Goal: Information Seeking & Learning: Learn about a topic

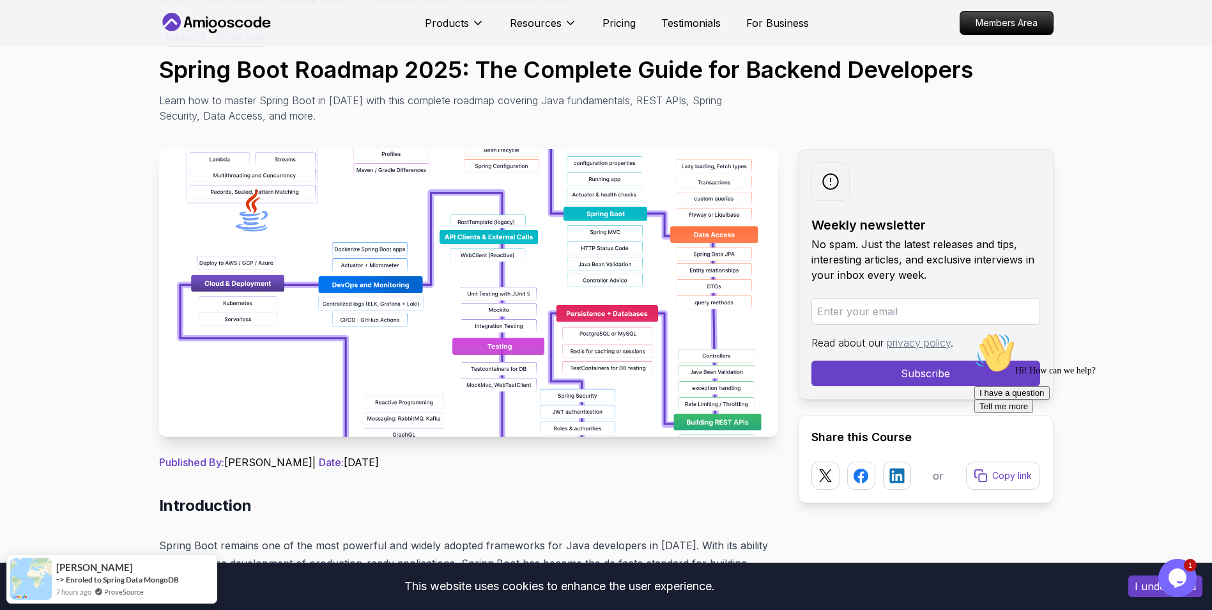
scroll to position [64, 0]
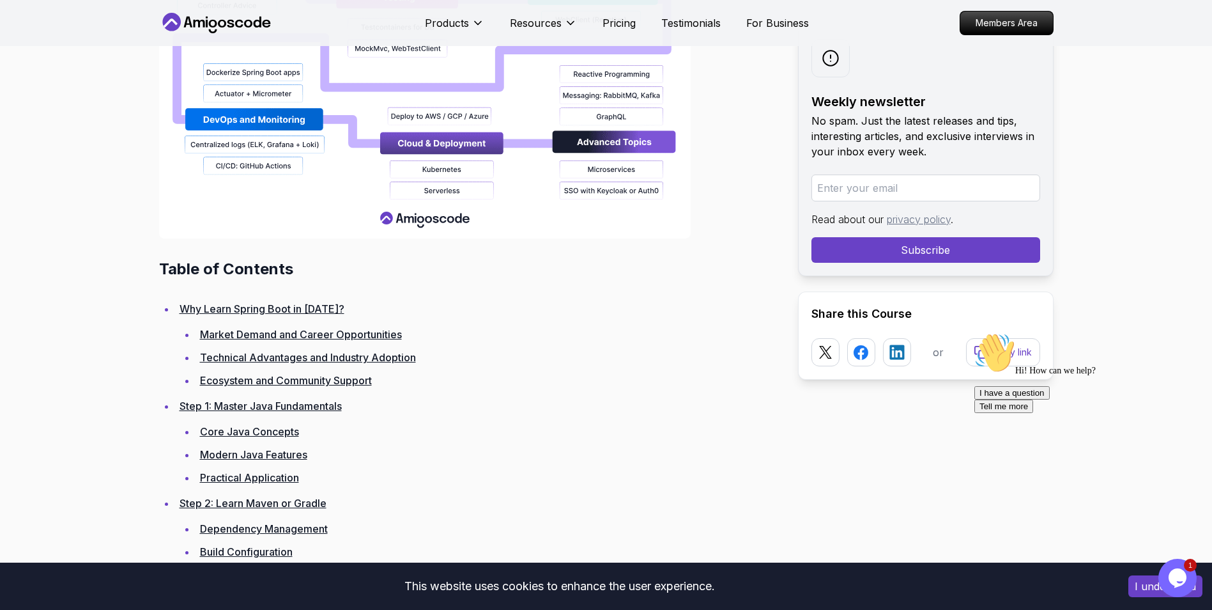
scroll to position [1534, 0]
click at [247, 406] on link "Step 1: Master Java Fundamentals" at bounding box center [261, 406] width 162 height 13
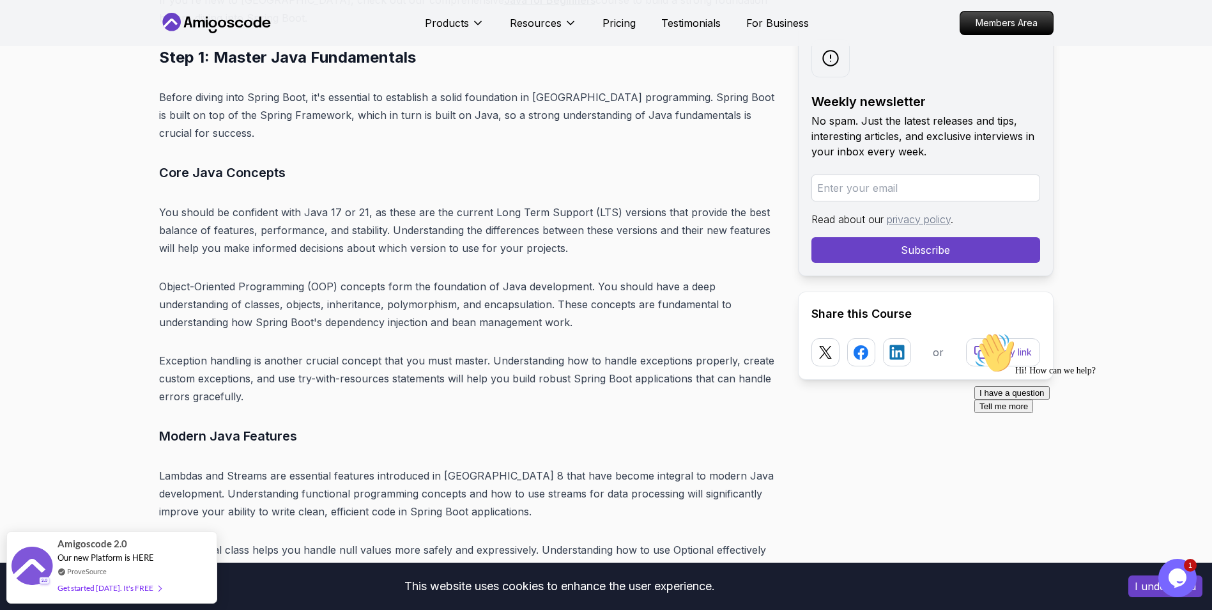
scroll to position [4181, 0]
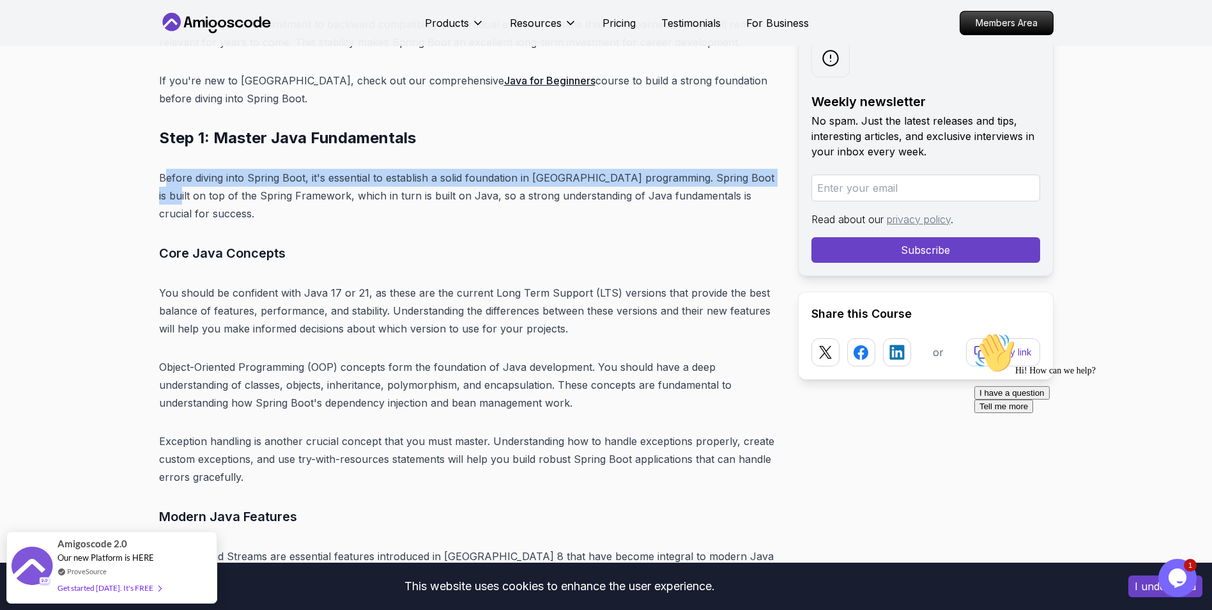
drag, startPoint x: 168, startPoint y: 180, endPoint x: 766, endPoint y: 172, distance: 597.6
click at [766, 172] on p "Before diving into Spring Boot, it's essential to establish a solid foundation …" at bounding box center [468, 196] width 619 height 54
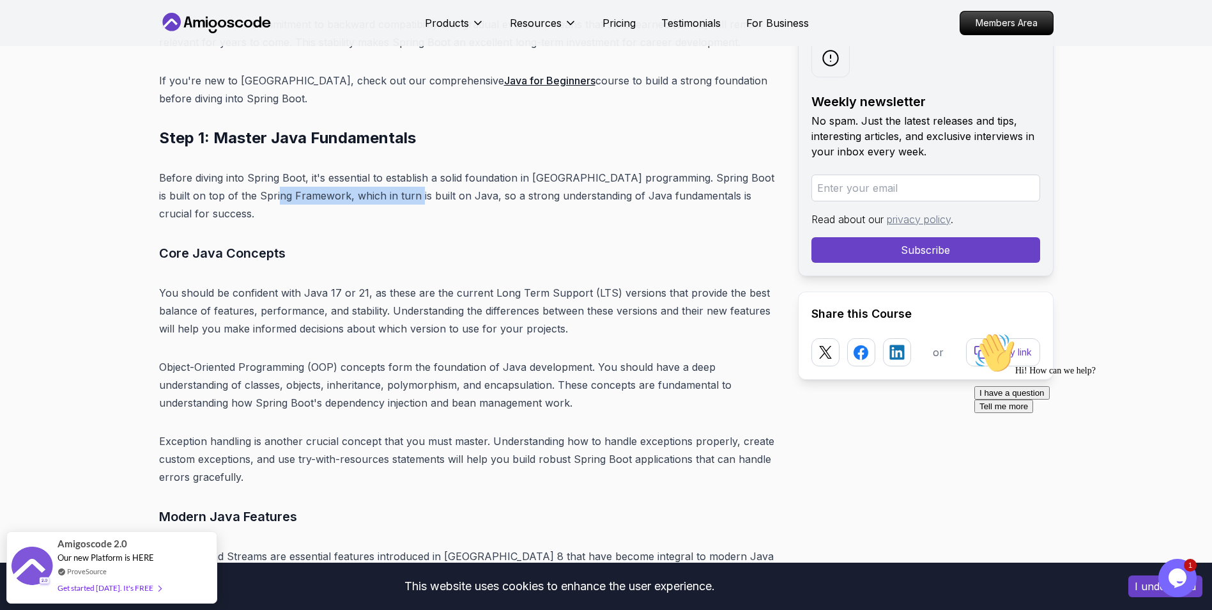
drag, startPoint x: 269, startPoint y: 197, endPoint x: 394, endPoint y: 189, distance: 124.9
click at [394, 189] on p "Before diving into Spring Boot, it's essential to establish a solid foundation …" at bounding box center [468, 196] width 619 height 54
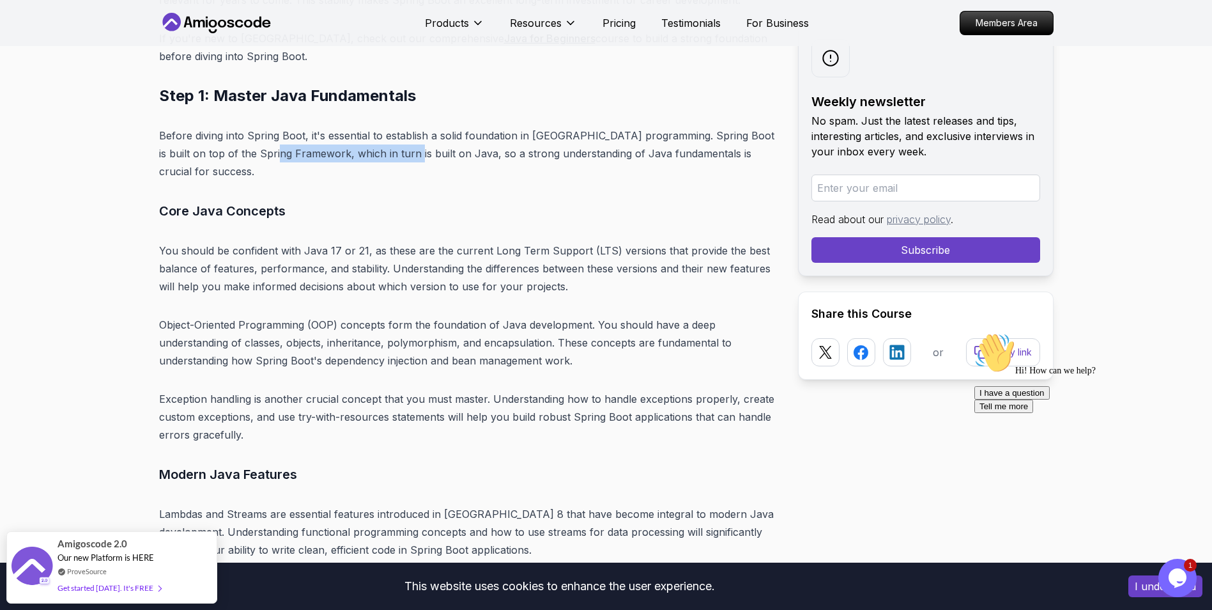
scroll to position [4245, 0]
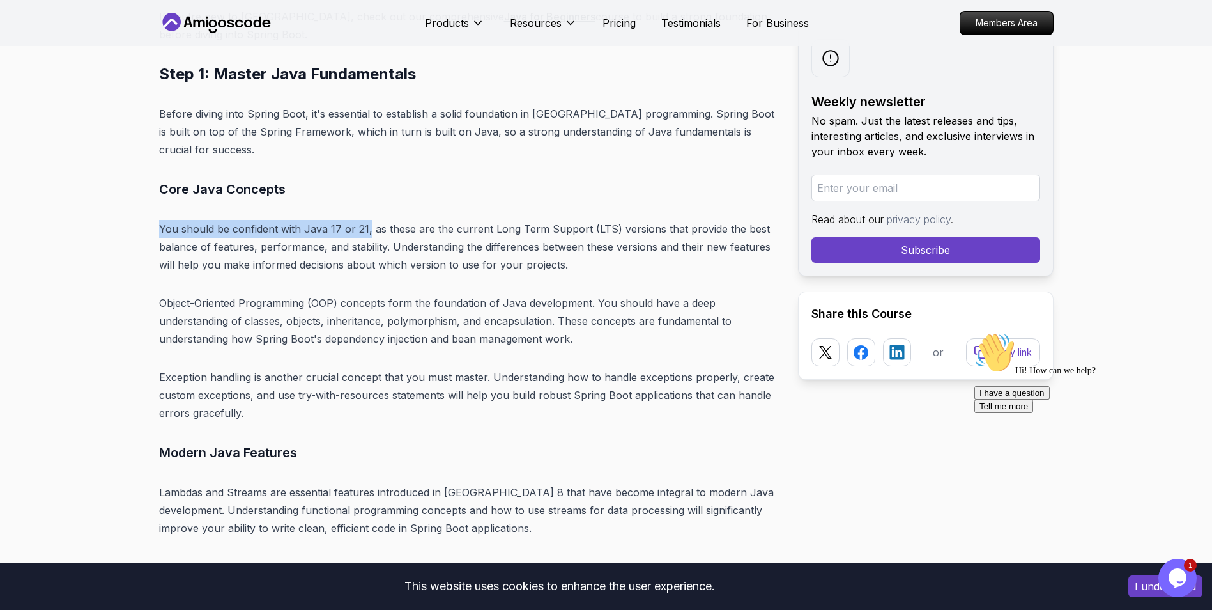
drag, startPoint x: 366, startPoint y: 207, endPoint x: 158, endPoint y: 208, distance: 207.1
click at [159, 220] on p "You should be confident with Java 17 or 21, as these are the current Long Term …" at bounding box center [468, 247] width 619 height 54
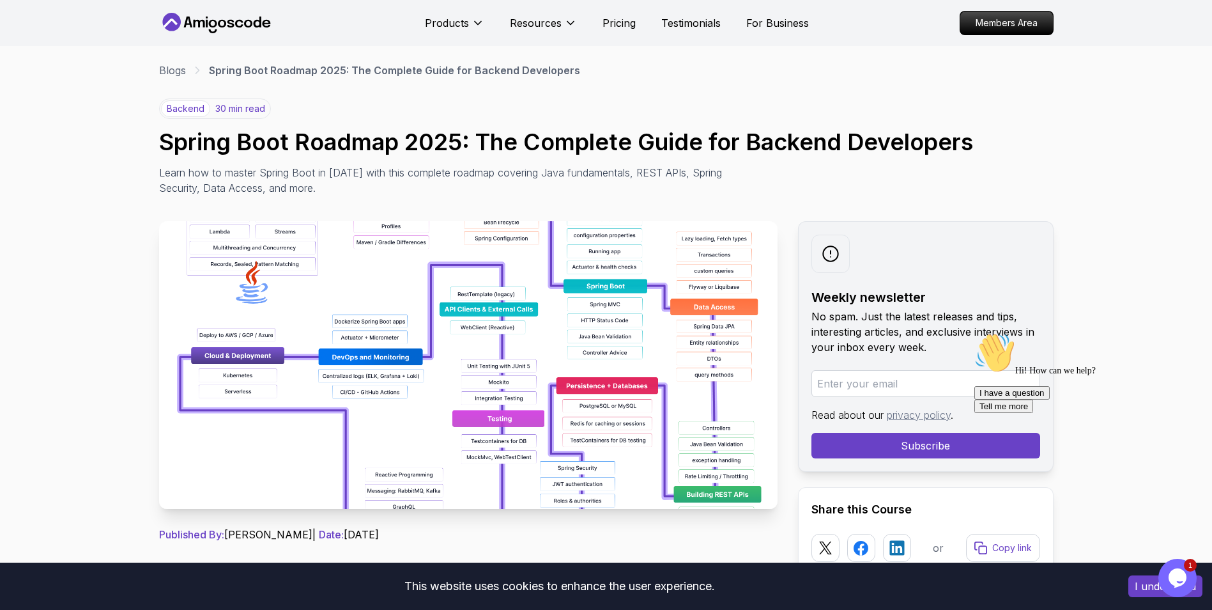
scroll to position [0, 0]
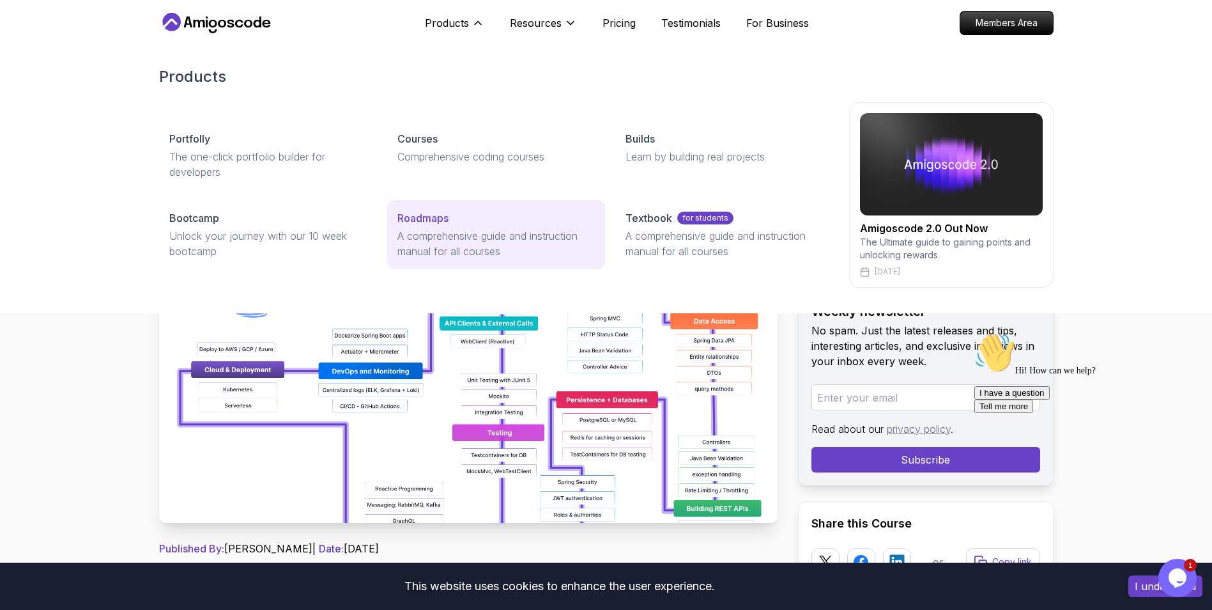
click at [419, 228] on link "Roadmaps A comprehensive guide and instruction manual for all courses" at bounding box center [496, 234] width 218 height 69
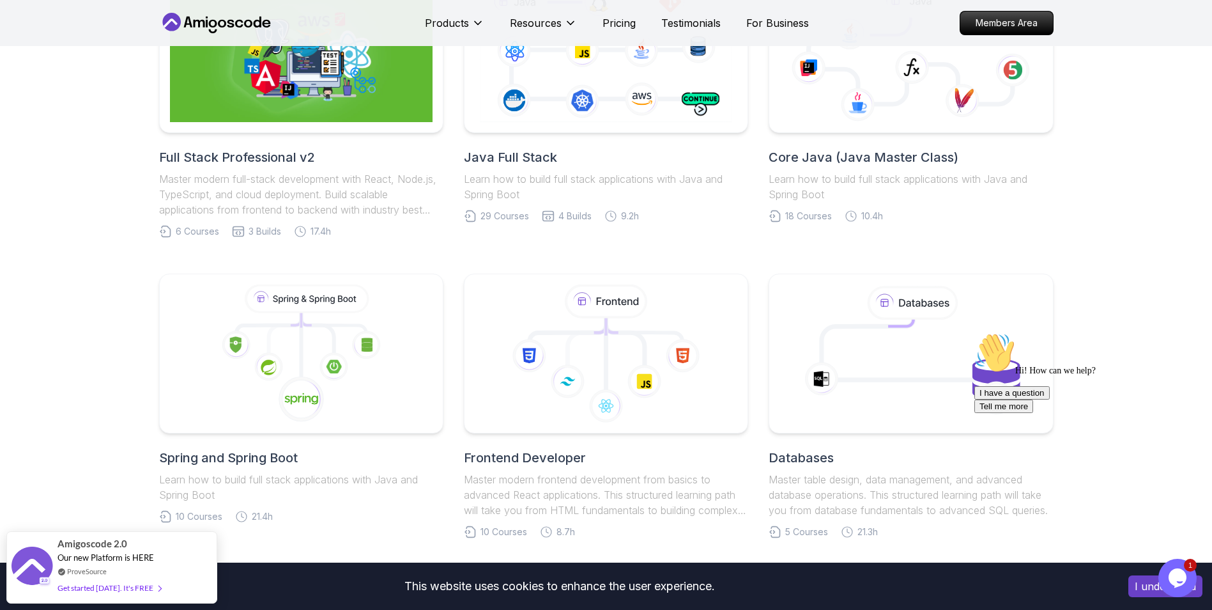
scroll to position [383, 0]
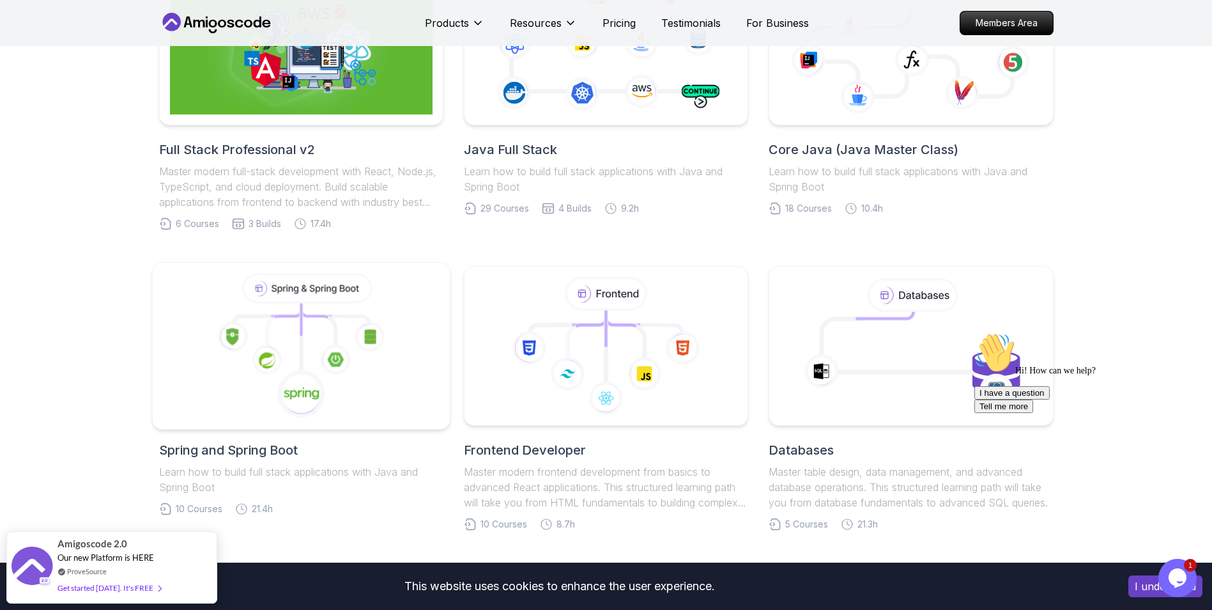
click at [334, 327] on icon at bounding box center [318, 328] width 34 height 37
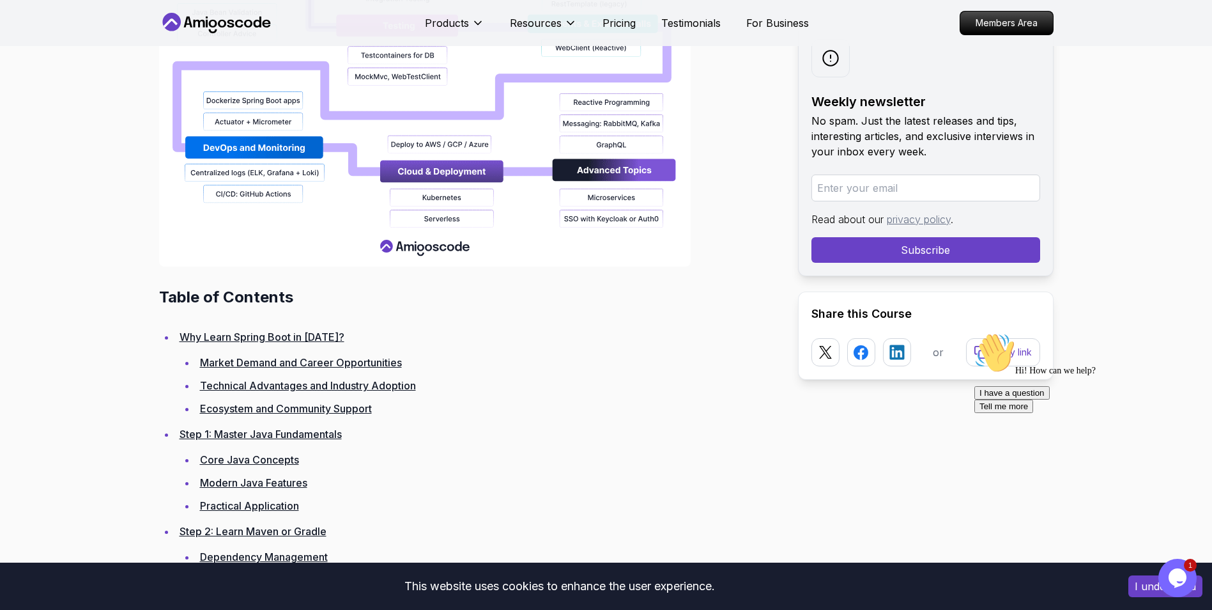
scroll to position [1534, 0]
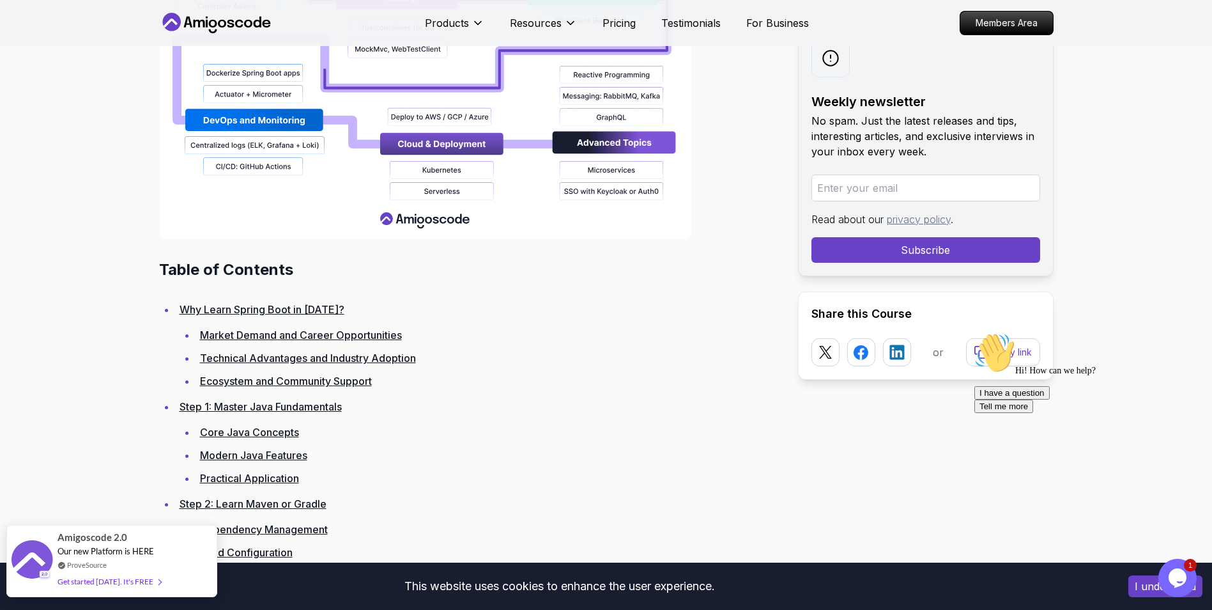
click at [137, 577] on div "Get started [DATE]. It's FREE" at bounding box center [110, 581] width 104 height 15
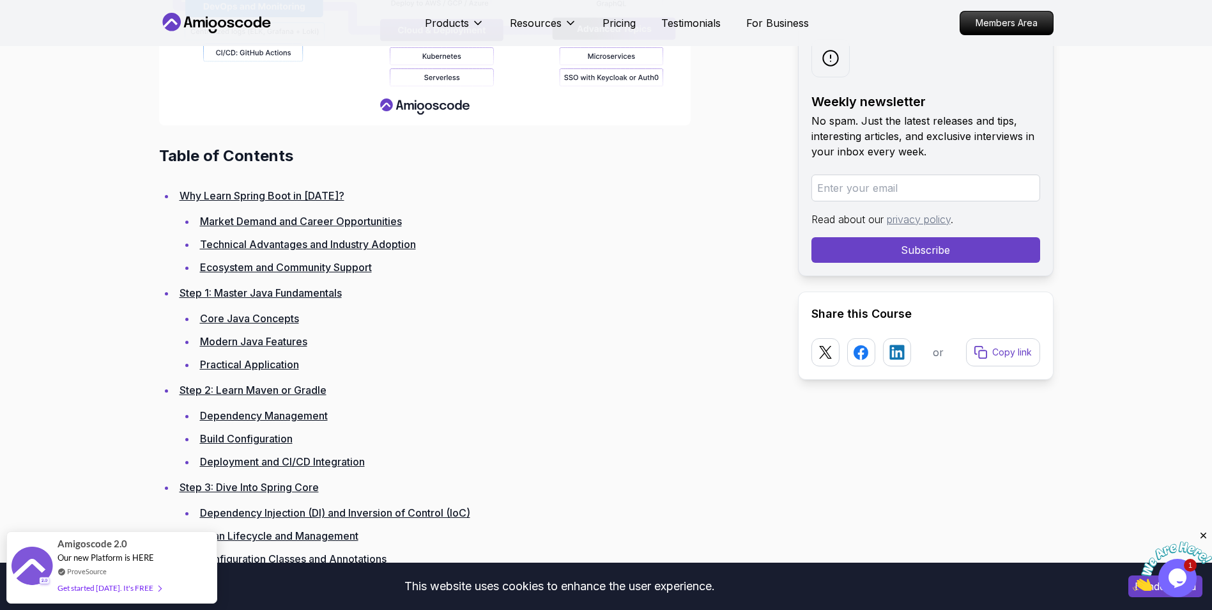
scroll to position [1662, 0]
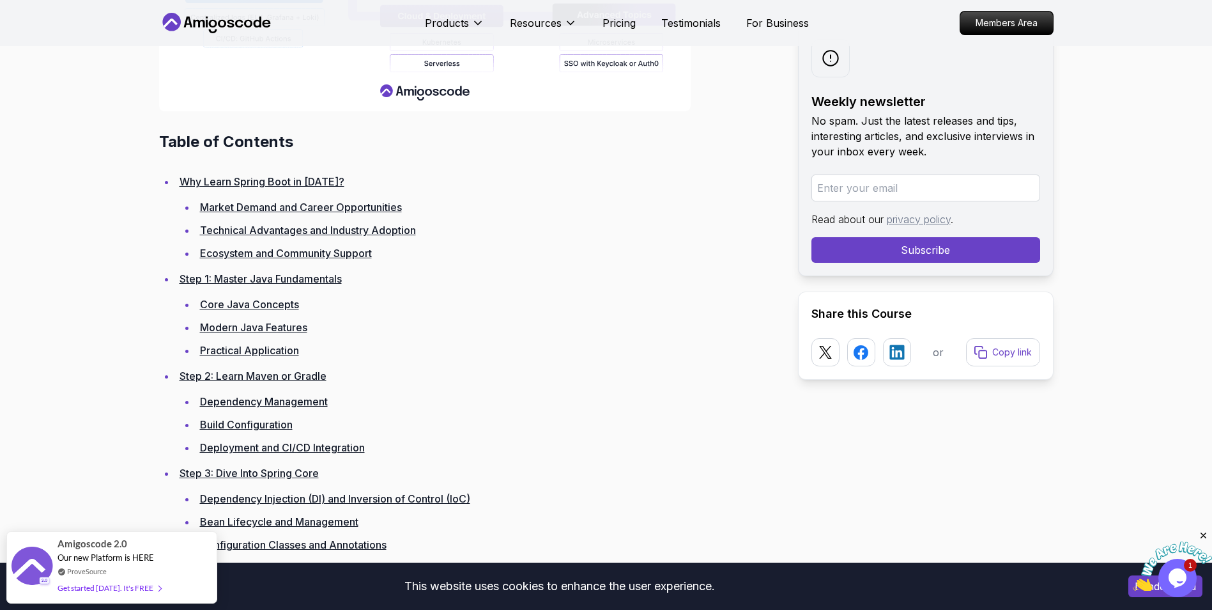
click at [272, 309] on link "Core Java Concepts" at bounding box center [249, 304] width 99 height 13
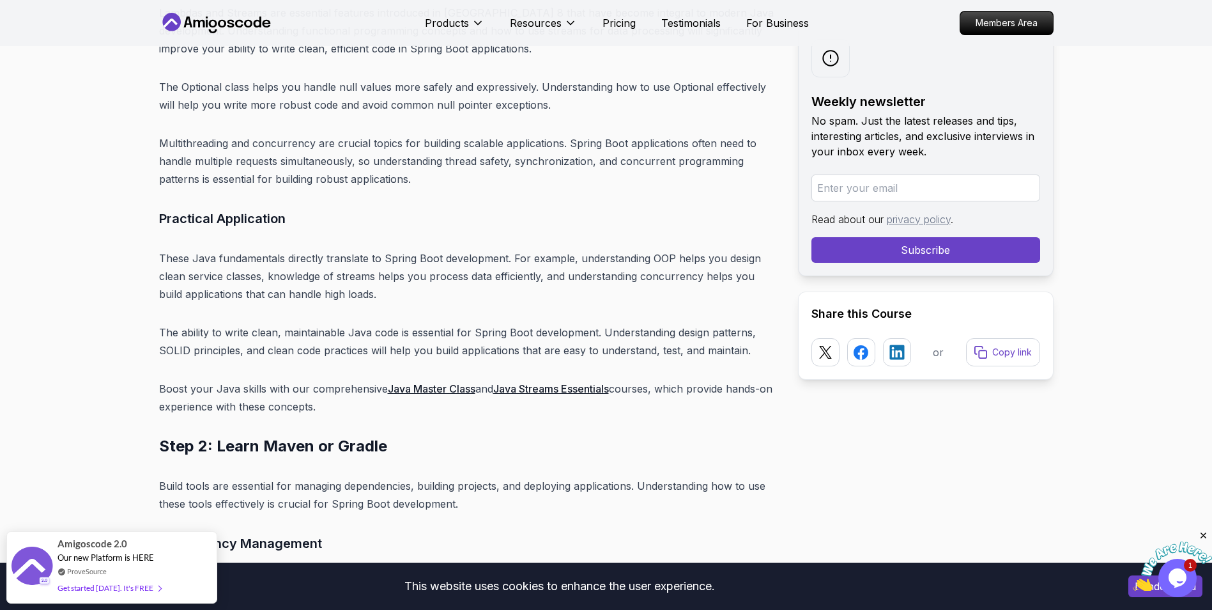
scroll to position [4726, 0]
click at [410, 381] on link "Java Master Class" at bounding box center [432, 387] width 88 height 13
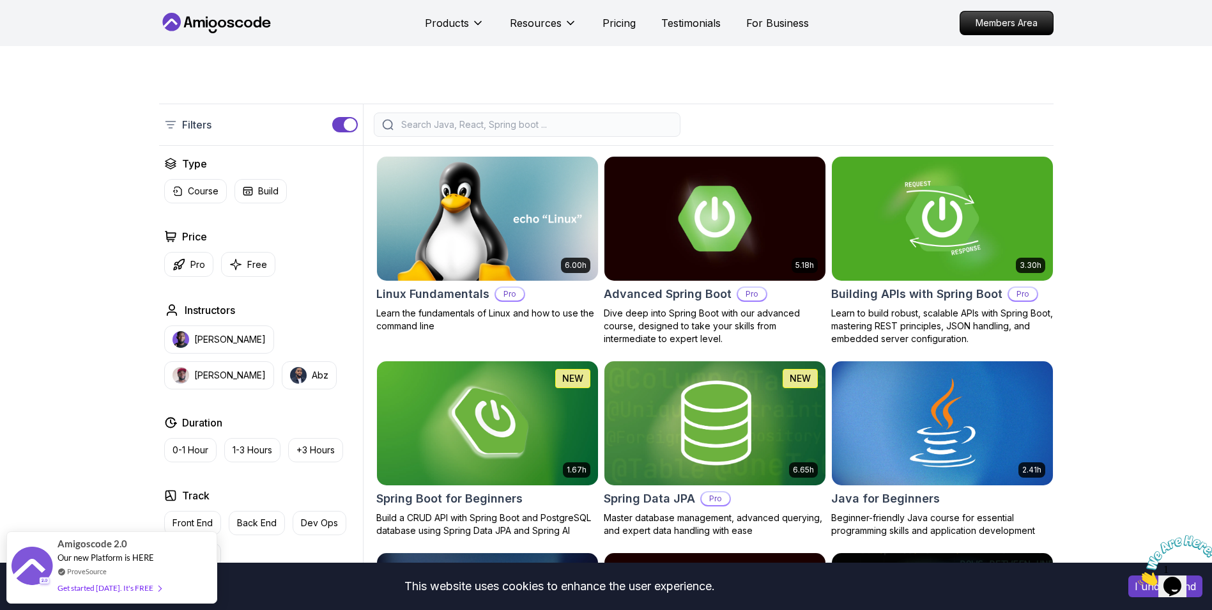
scroll to position [256, 0]
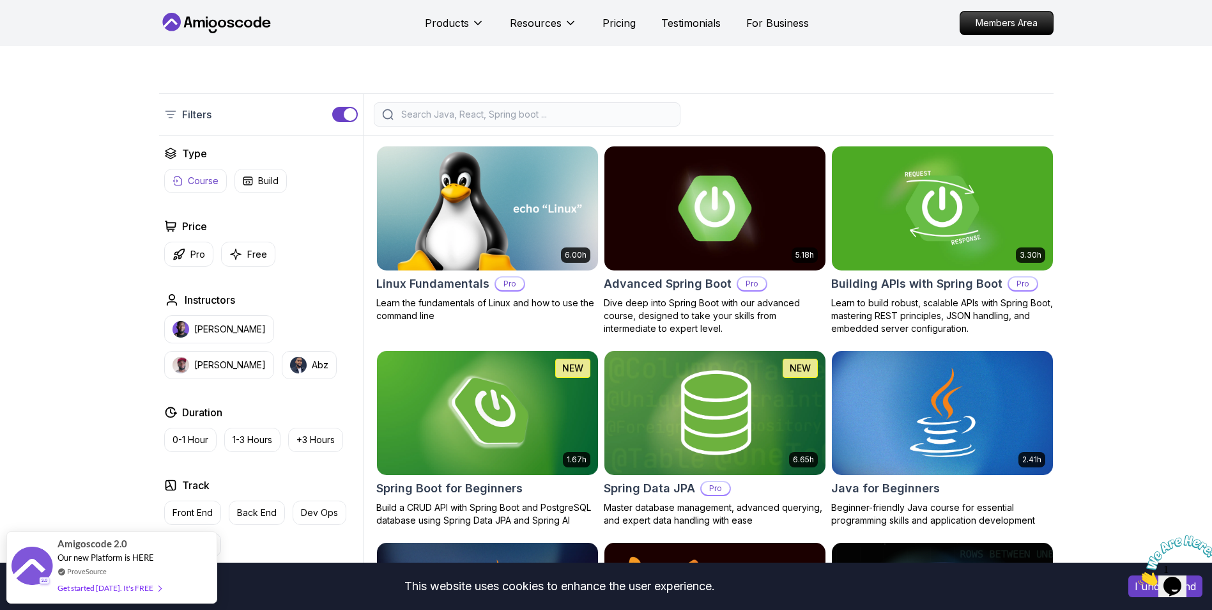
click at [194, 171] on button "Course" at bounding box center [195, 181] width 63 height 24
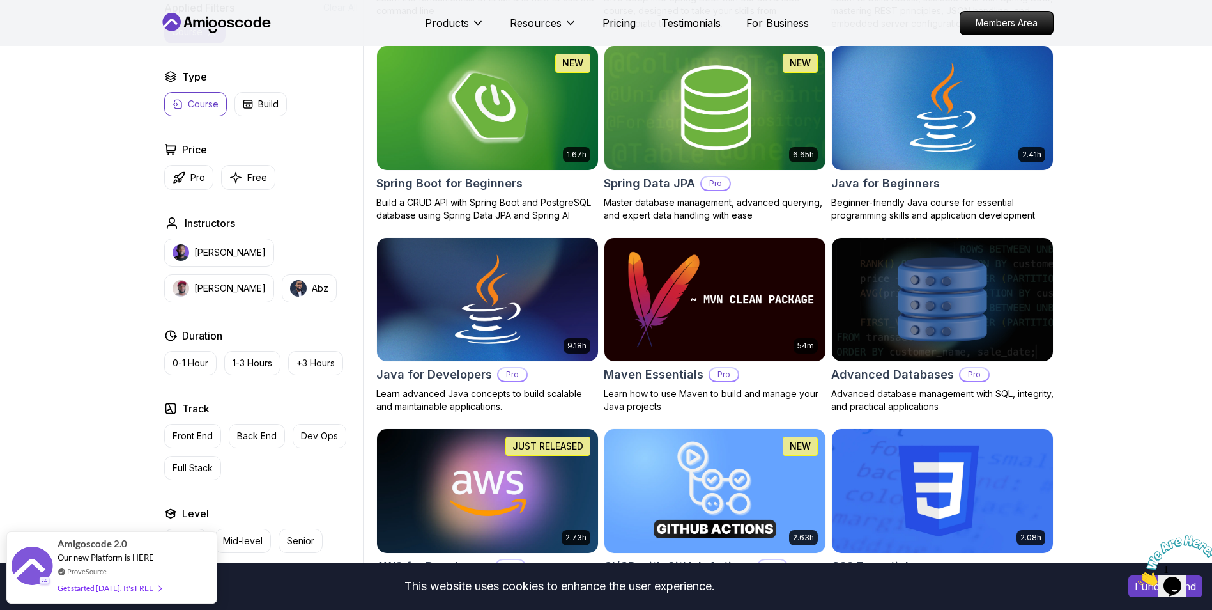
scroll to position [575, 0]
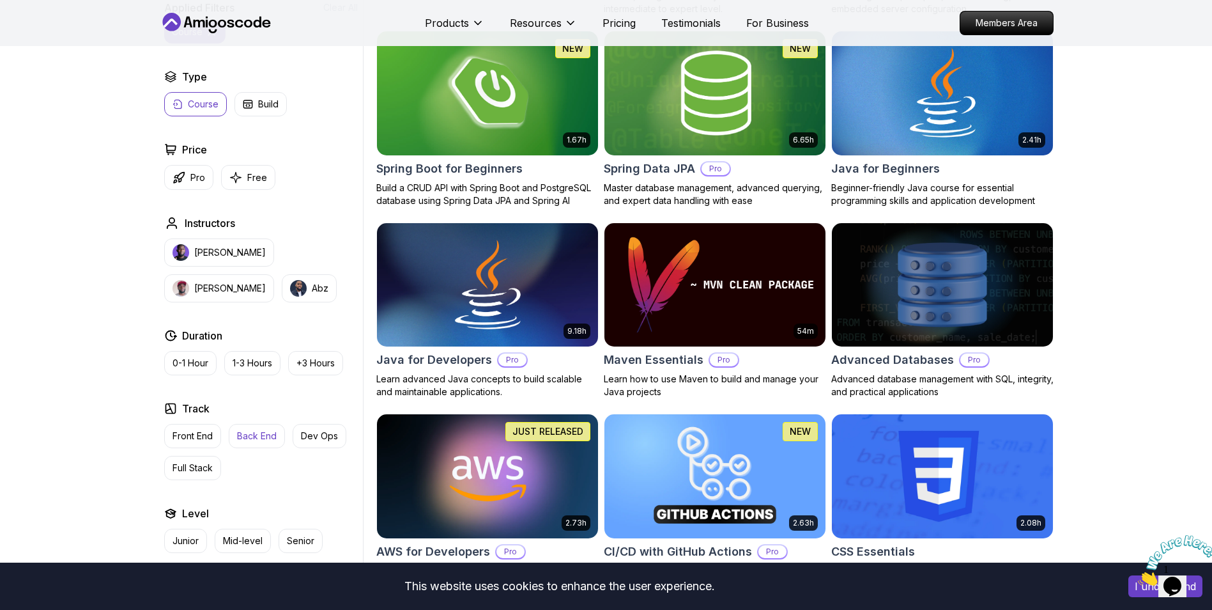
click at [263, 437] on p "Back End" at bounding box center [257, 435] width 40 height 13
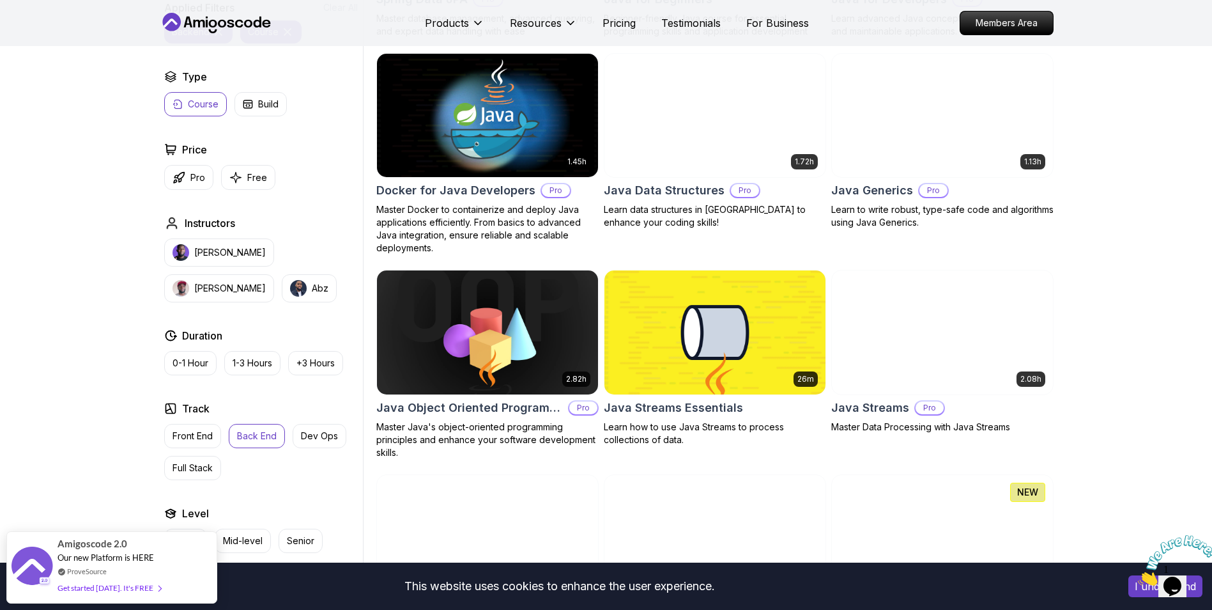
scroll to position [767, 0]
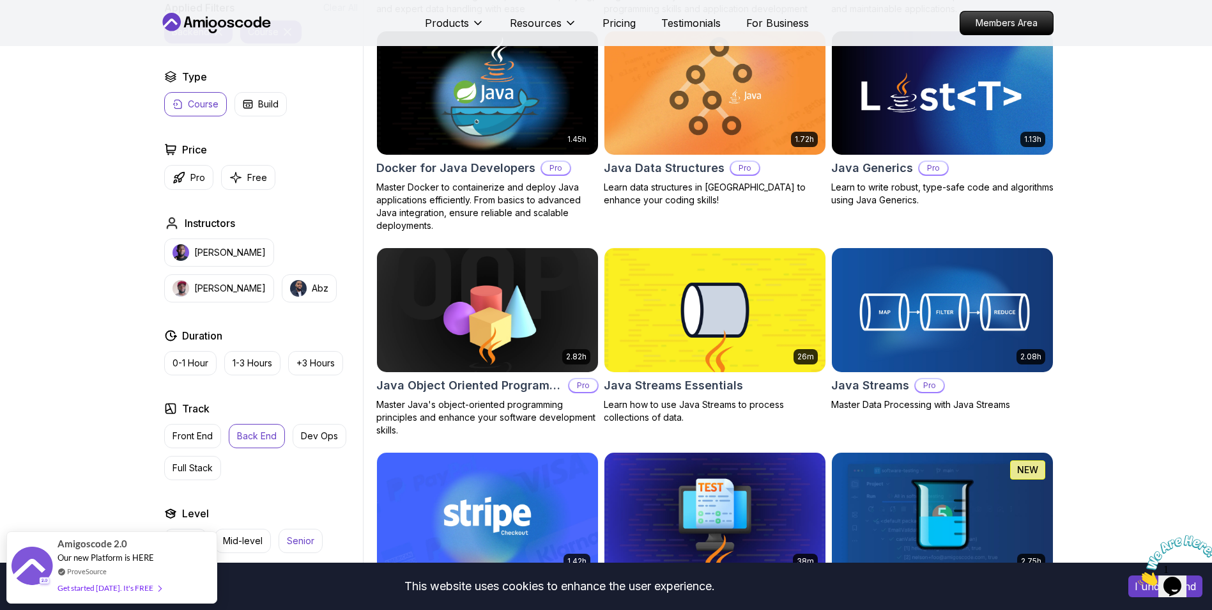
click at [308, 539] on p "Senior" at bounding box center [300, 540] width 27 height 13
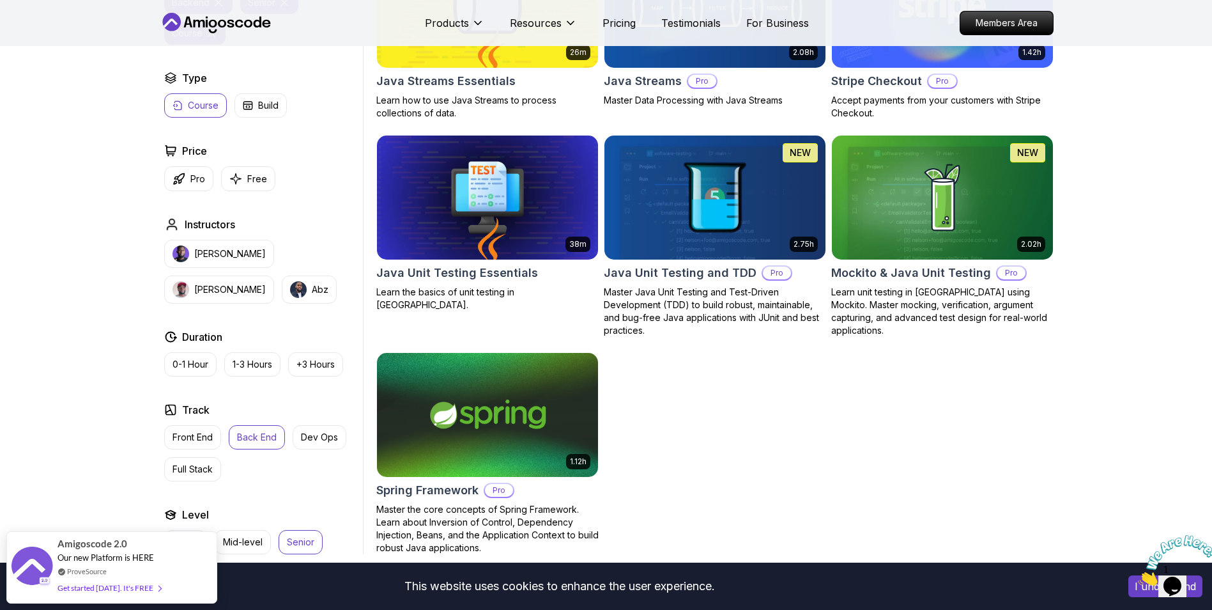
scroll to position [895, 0]
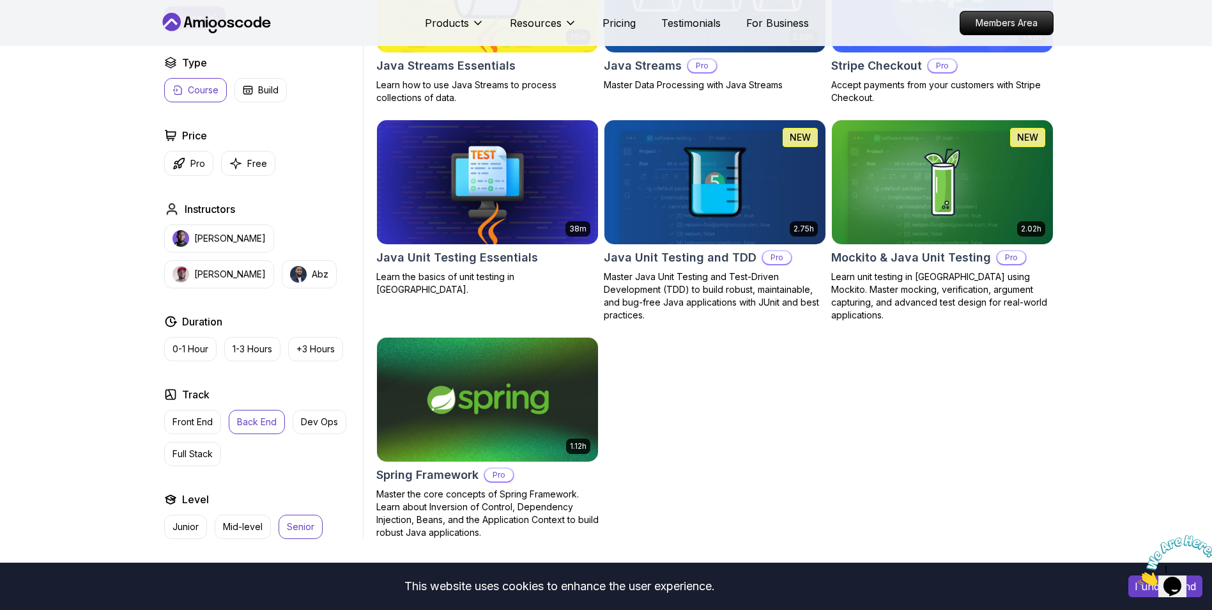
click at [584, 381] on img at bounding box center [487, 399] width 232 height 130
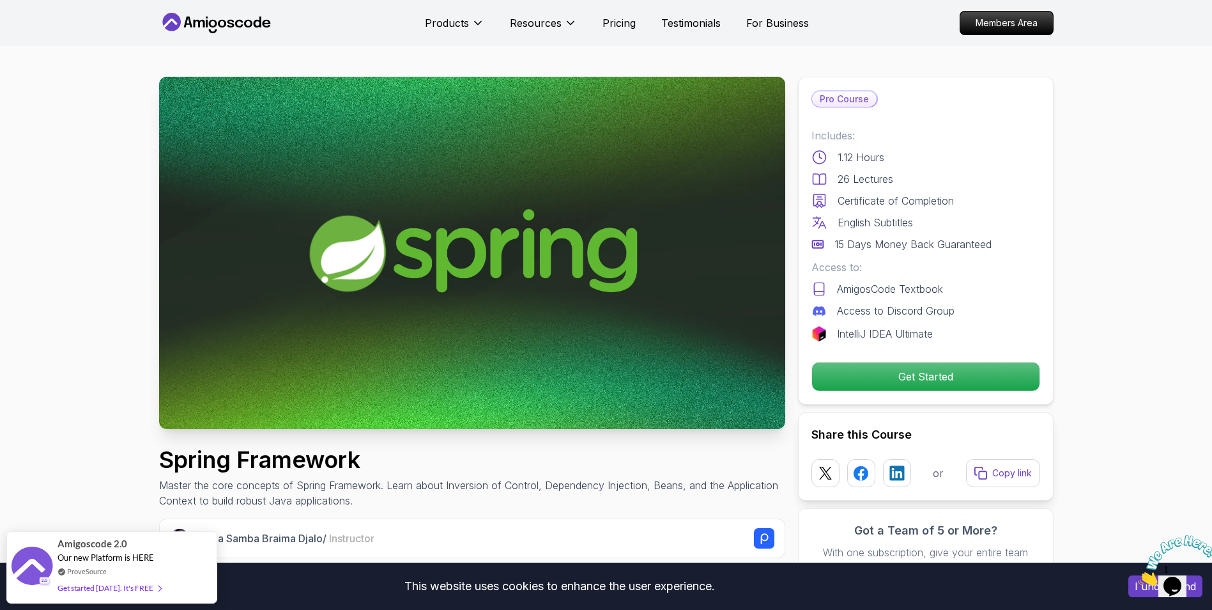
click at [333, 324] on img at bounding box center [472, 253] width 626 height 352
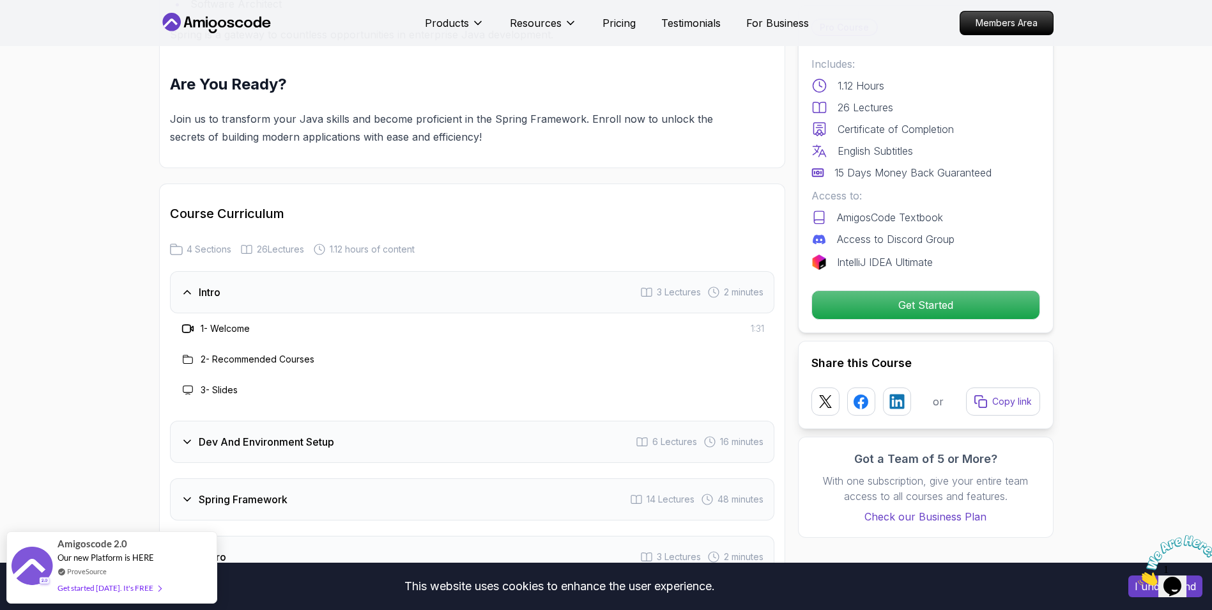
scroll to position [1534, 0]
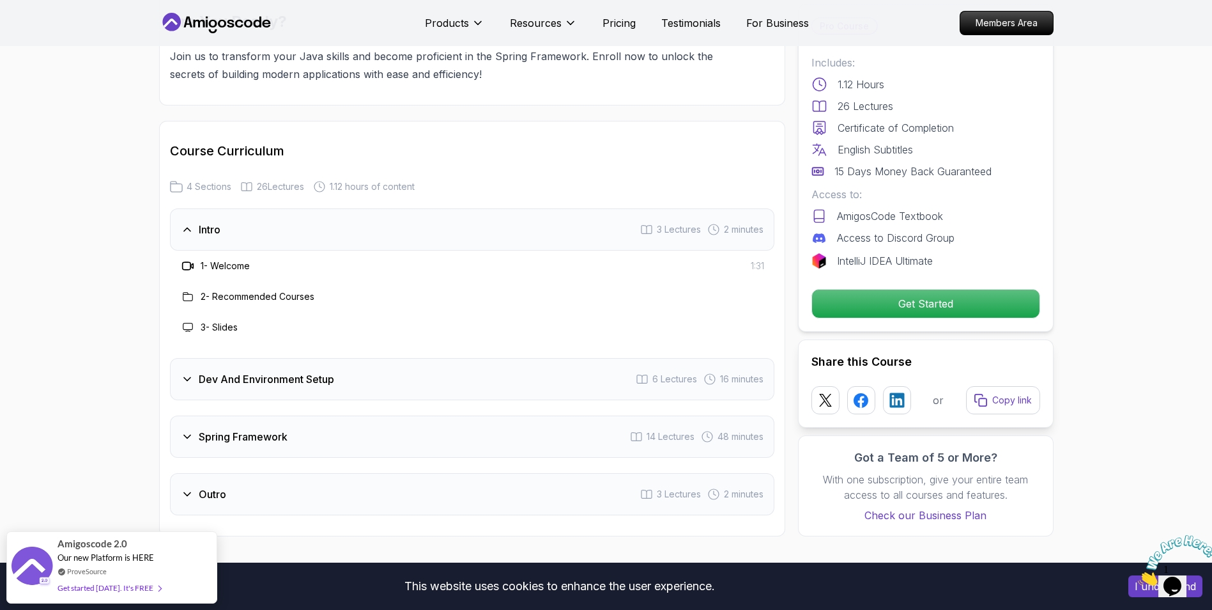
click at [243, 259] on h3 "1 - Welcome" at bounding box center [225, 265] width 49 height 13
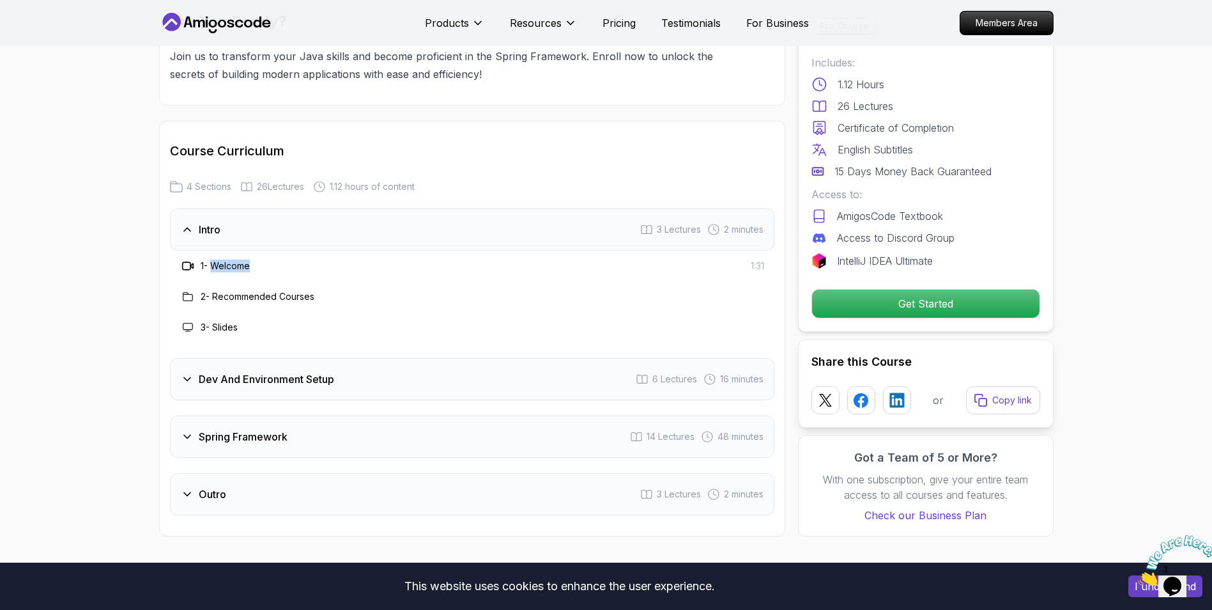
click at [243, 259] on h3 "1 - Welcome" at bounding box center [225, 265] width 49 height 13
drag, startPoint x: 243, startPoint y: 249, endPoint x: 274, endPoint y: 274, distance: 39.5
click at [274, 290] on h3 "2 - Recommended Courses" at bounding box center [258, 296] width 114 height 13
drag, startPoint x: 274, startPoint y: 274, endPoint x: 256, endPoint y: 302, distance: 32.5
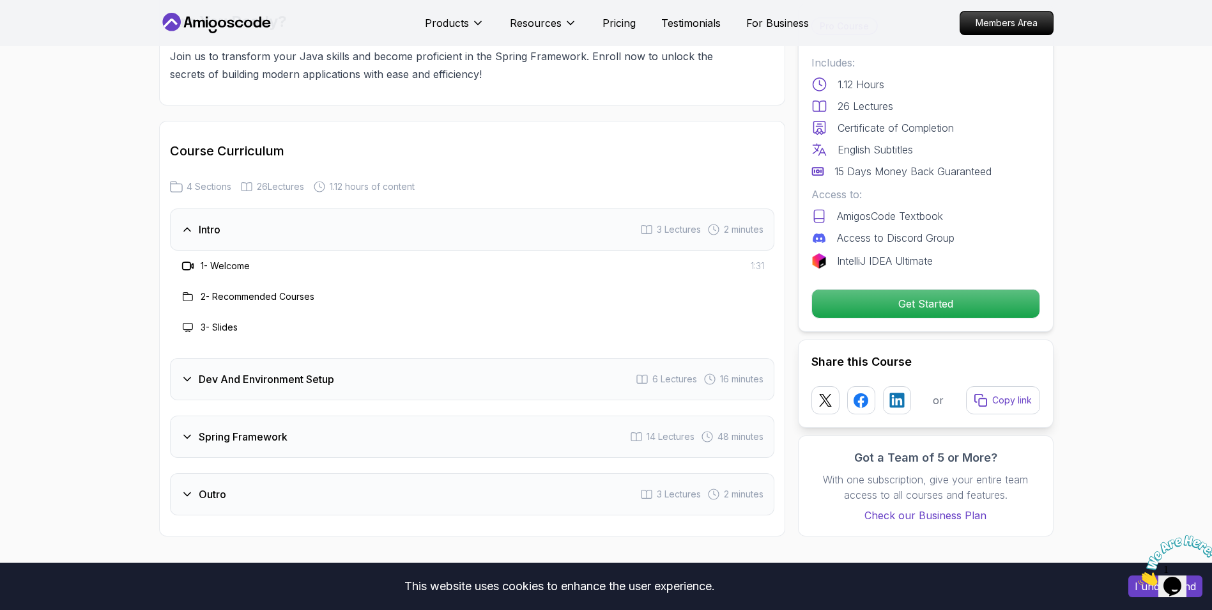
click at [256, 320] on div "3 - Slides" at bounding box center [472, 327] width 584 height 15
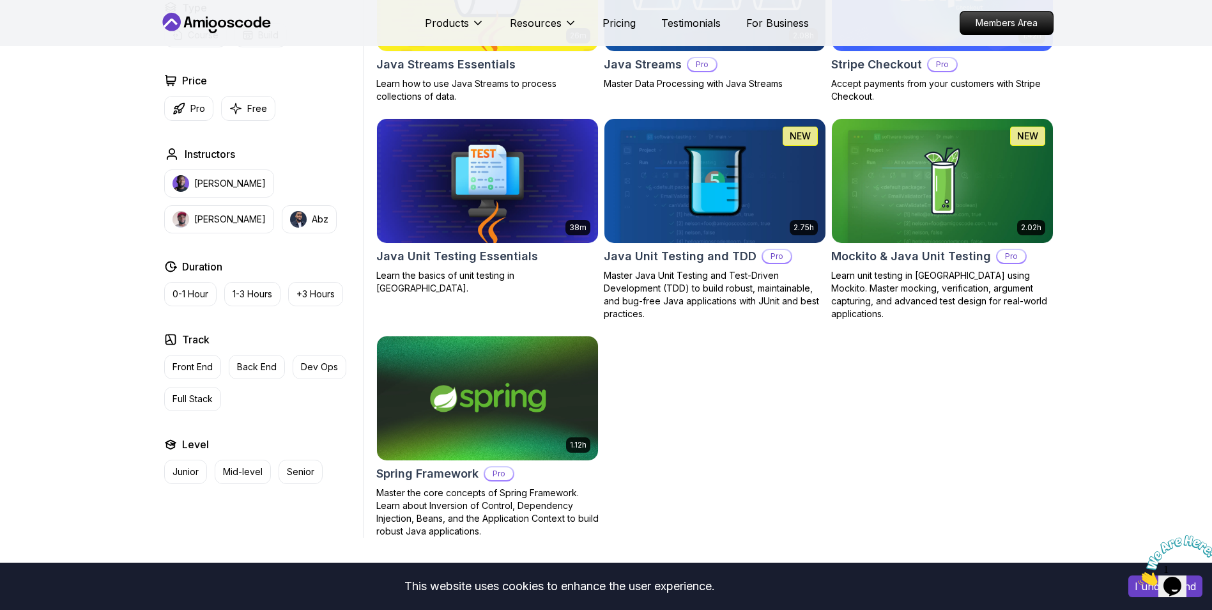
scroll to position [895, 0]
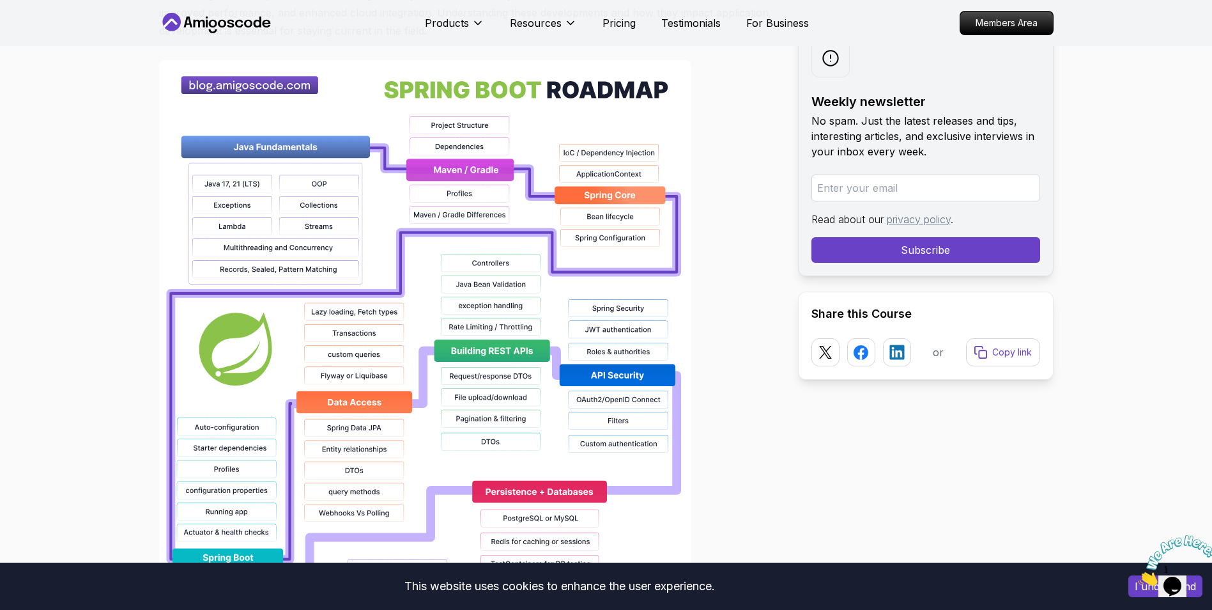
scroll to position [831, 0]
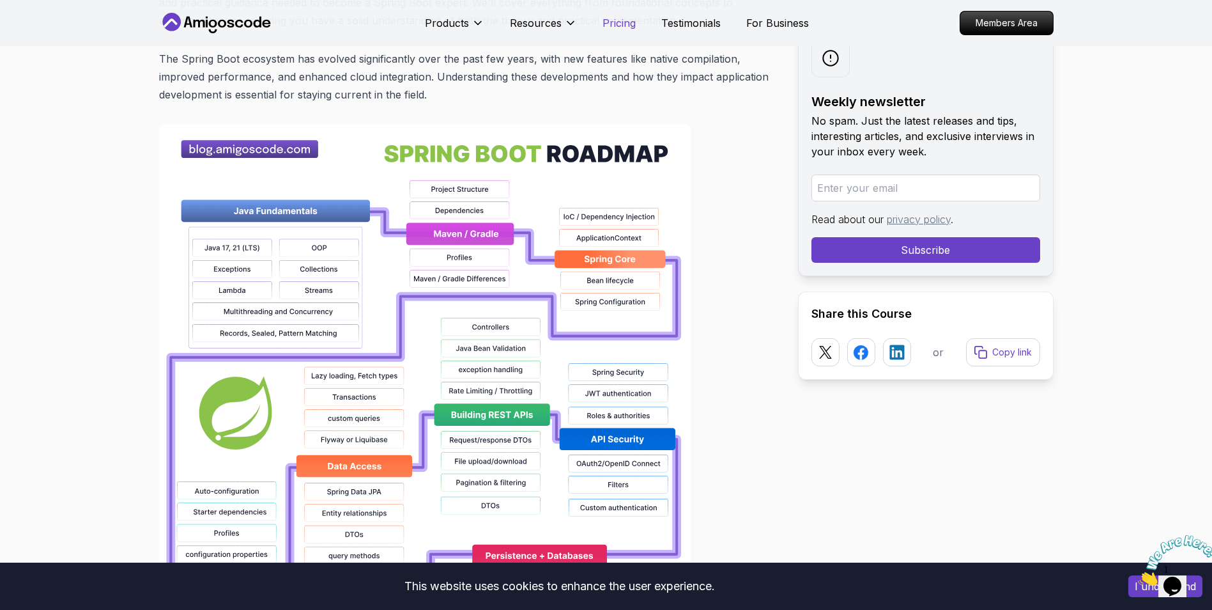
click at [617, 26] on p "Pricing" at bounding box center [619, 22] width 33 height 15
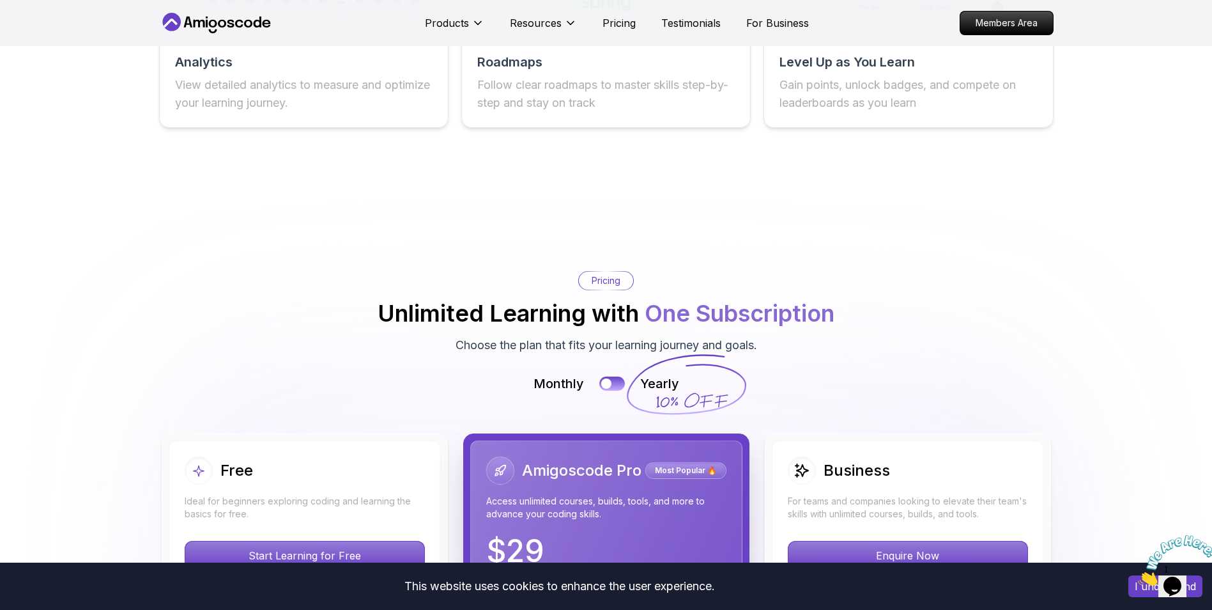
scroll to position [2608, 0]
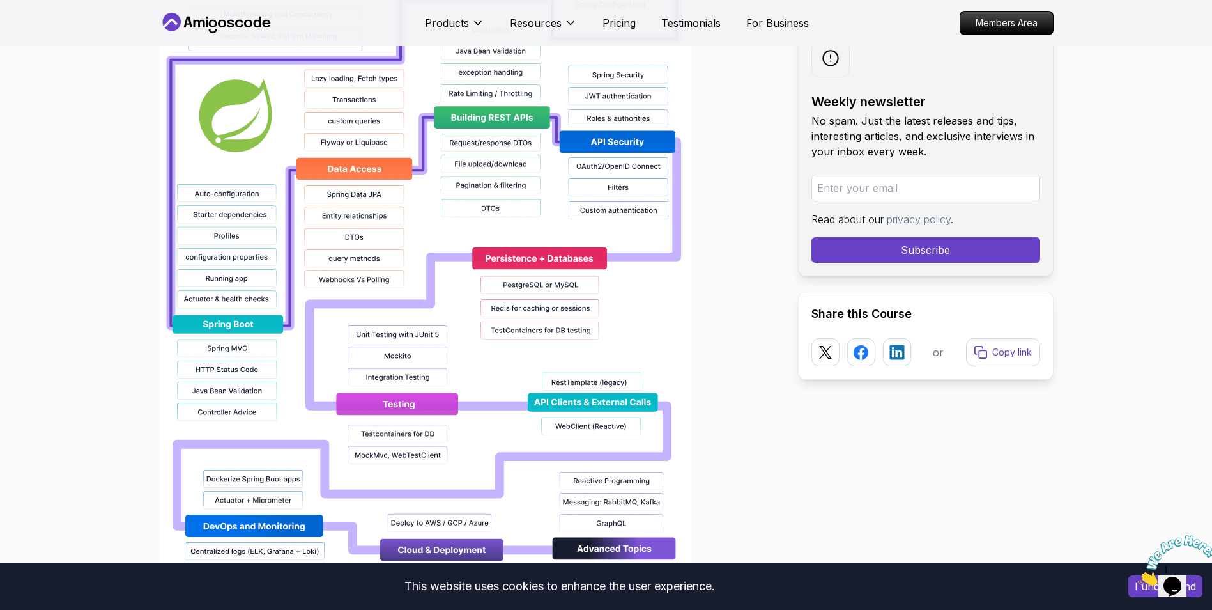
scroll to position [1150, 0]
